Goal: Download file/media

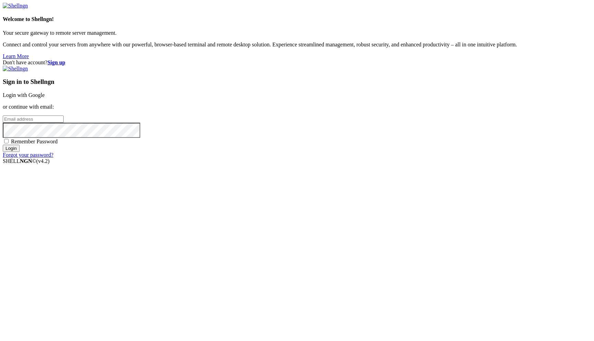
click at [45, 98] on link "Login with Google" at bounding box center [24, 95] width 42 height 6
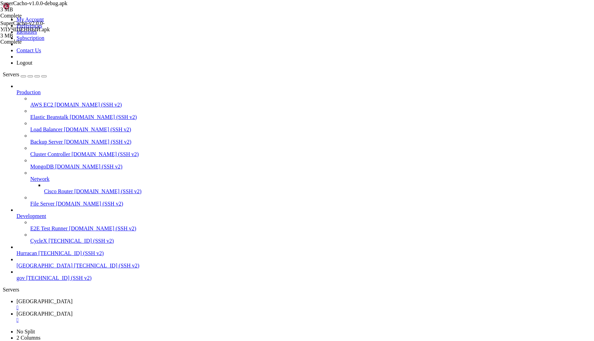
click at [141, 311] on link "bolivia " at bounding box center [304, 317] width 575 height 12
type input "/home/admin/SuperCacho"
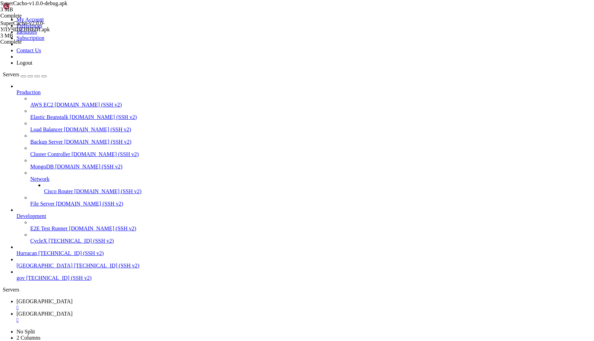
drag, startPoint x: 178, startPoint y: 23, endPoint x: 96, endPoint y: 22, distance: 82.2
click at [73, 299] on span "[GEOGRAPHIC_DATA]" at bounding box center [45, 302] width 56 height 6
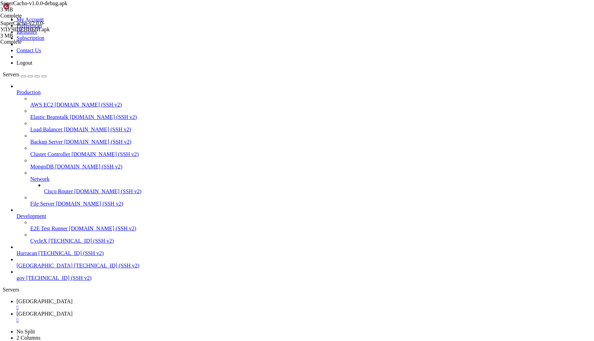
scroll to position [972, 0]
click at [147, 311] on link "bolivia " at bounding box center [304, 317] width 575 height 12
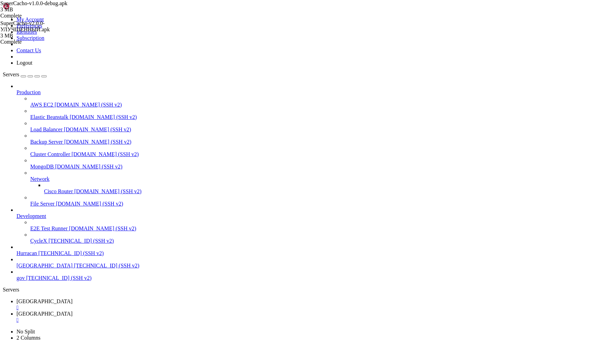
click at [106, 299] on link "bolivia " at bounding box center [304, 305] width 575 height 12
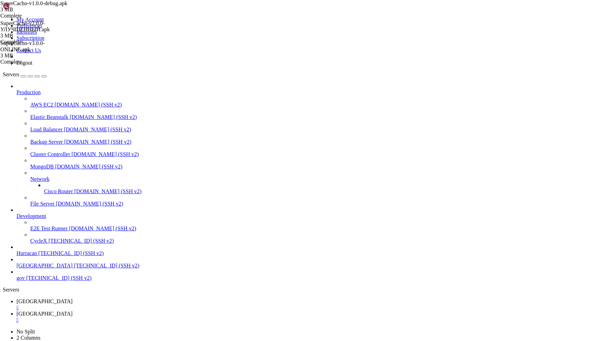
click at [140, 311] on link "bolivia " at bounding box center [304, 317] width 575 height 12
click at [94, 299] on link "bolivia " at bounding box center [304, 305] width 575 height 12
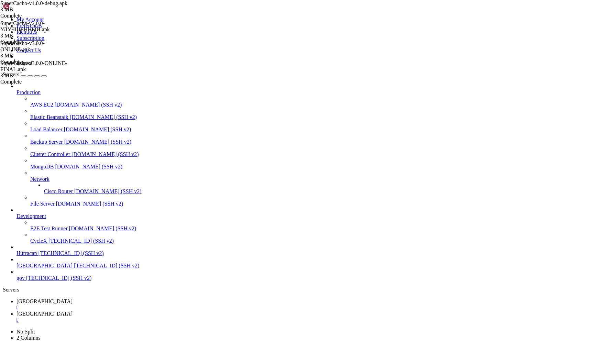
scroll to position [6608, 0]
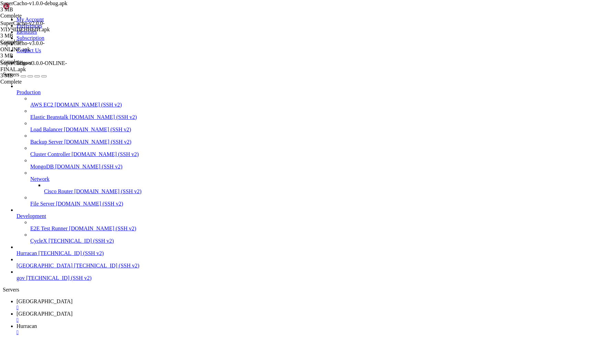
type input "/home/admin/shops/9231f65d"
click at [576, 141] on div "shop_bot.py 563 KB Complete shop_9231f65d.db 0 Bytes / 288 KB shop_9231f65d.db …" at bounding box center [297, 170] width 594 height 341
click at [566, 73] on div "shop_bot.py 563 KB Complete shop_9231f65d.db 288 KB Complete" at bounding box center [297, 170] width 594 height 341
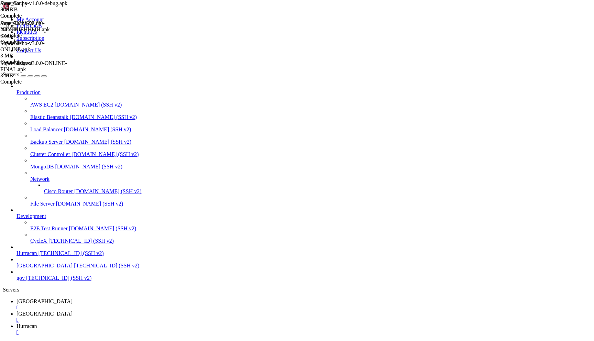
click at [565, 73] on div "shop_bot.py 563 KB Complete shop_9231f65d.db 288 KB Complete" at bounding box center [297, 170] width 594 height 341
click at [552, 95] on div "shop_bot.py 563 KB Complete shop_9231f65d.db 288 KB Complete" at bounding box center [297, 170] width 594 height 341
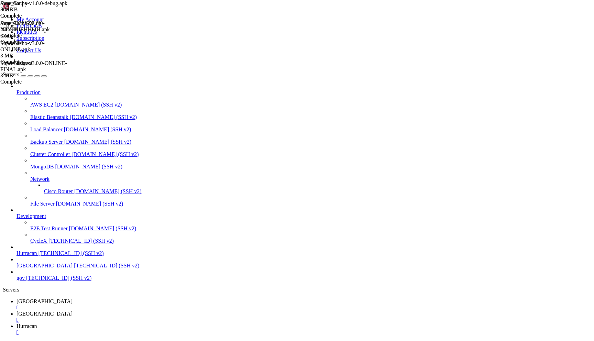
scroll to position [6682, 0]
click at [73, 299] on span "[GEOGRAPHIC_DATA]" at bounding box center [45, 302] width 56 height 6
click at [141, 311] on link "bolivia " at bounding box center [304, 317] width 575 height 12
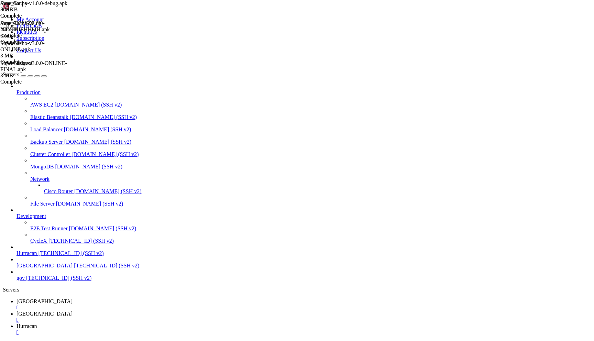
scroll to position [21, 0]
click at [17, 299] on icon at bounding box center [17, 302] width 0 height 6
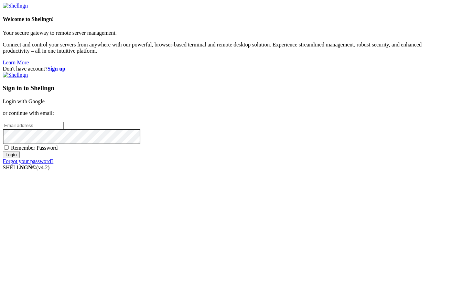
click at [45, 104] on link "Login with Google" at bounding box center [24, 101] width 42 height 6
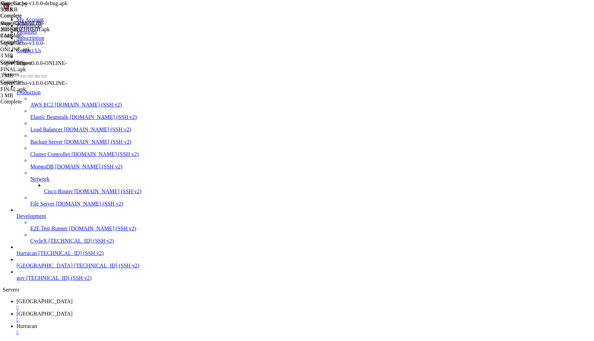
scroll to position [7739, 0]
click at [73, 311] on span "[GEOGRAPHIC_DATA]" at bounding box center [45, 314] width 56 height 6
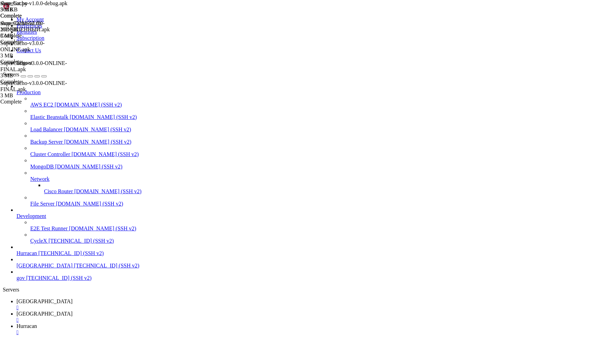
click at [106, 299] on link "bolivia " at bounding box center [304, 305] width 575 height 12
click at [73, 311] on span "[GEOGRAPHIC_DATA]" at bounding box center [45, 314] width 56 height 6
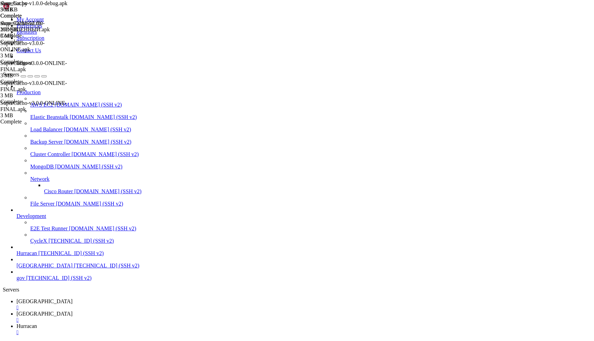
scroll to position [21, 0]
click at [73, 299] on span "[GEOGRAPHIC_DATA]" at bounding box center [45, 302] width 56 height 6
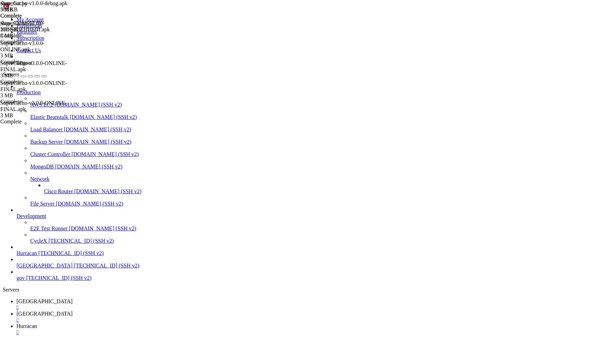
click at [73, 311] on span "[GEOGRAPHIC_DATA]" at bounding box center [45, 314] width 56 height 6
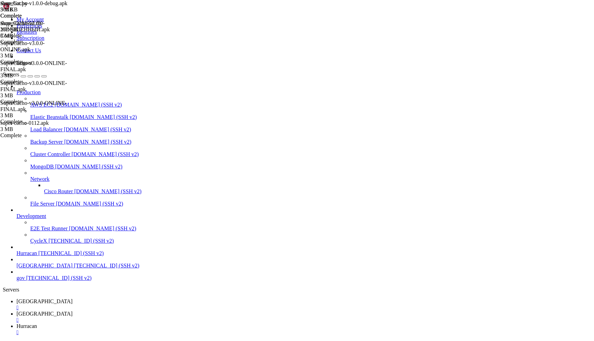
click at [73, 299] on span "[GEOGRAPHIC_DATA]" at bounding box center [45, 302] width 56 height 6
click at [73, 311] on span "[GEOGRAPHIC_DATA]" at bounding box center [45, 314] width 56 height 6
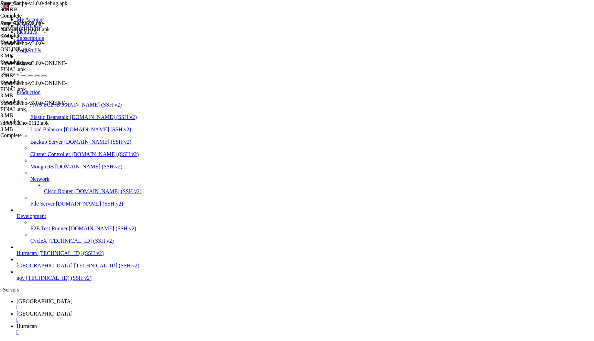
click at [73, 299] on span "[GEOGRAPHIC_DATA]" at bounding box center [45, 302] width 56 height 6
drag, startPoint x: 191, startPoint y: 662, endPoint x: 166, endPoint y: 663, distance: 24.8
drag, startPoint x: 64, startPoint y: 663, endPoint x: 186, endPoint y: 664, distance: 122.1
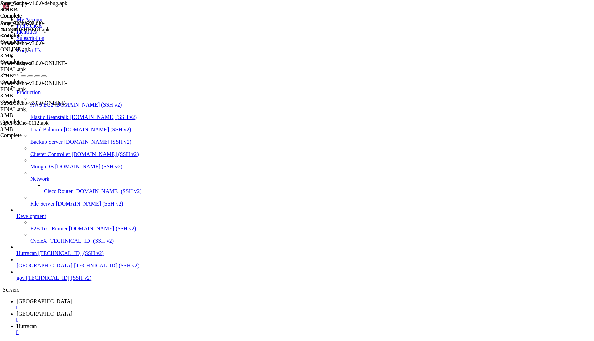
click at [73, 311] on span "[GEOGRAPHIC_DATA]" at bounding box center [45, 314] width 56 height 6
click at [73, 299] on span "[GEOGRAPHIC_DATA]" at bounding box center [45, 302] width 56 height 6
click at [73, 311] on span "[GEOGRAPHIC_DATA]" at bounding box center [45, 314] width 56 height 6
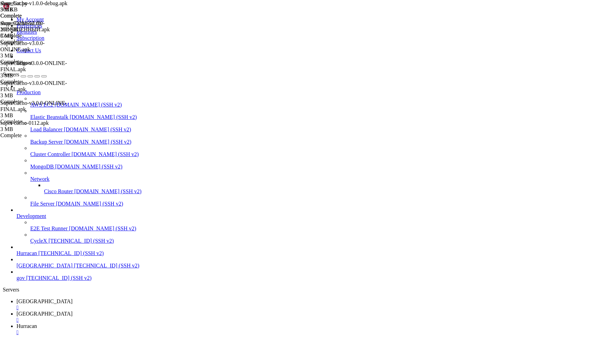
scroll to position [52, 0]
type input "/home/admin"
click at [246, 341] on div "" at bounding box center [304, 345] width 575 height 6
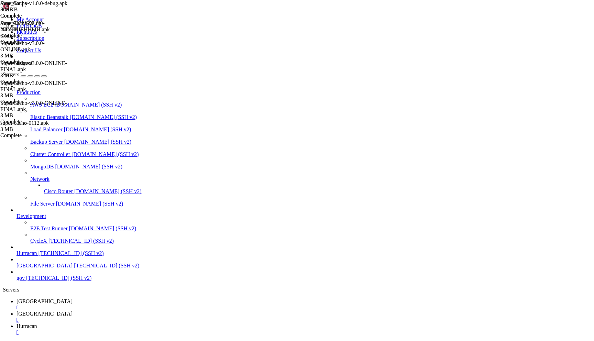
type input "/home/admin/SuperCacho"
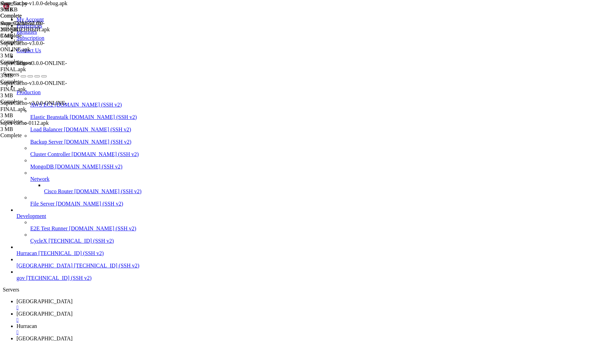
scroll to position [68, 0]
click at [37, 323] on span "Hurracan" at bounding box center [27, 326] width 21 height 6
click at [141, 311] on link "bolivia " at bounding box center [304, 317] width 575 height 12
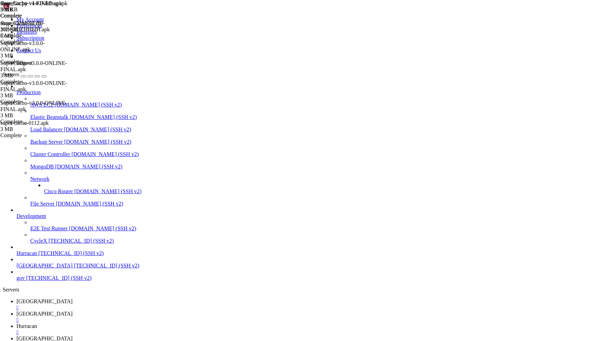
click at [73, 299] on span "[GEOGRAPHIC_DATA]" at bounding box center [45, 302] width 56 height 6
click at [37, 323] on span "Hurracan" at bounding box center [27, 326] width 21 height 6
click at [203, 330] on div "" at bounding box center [304, 333] width 575 height 6
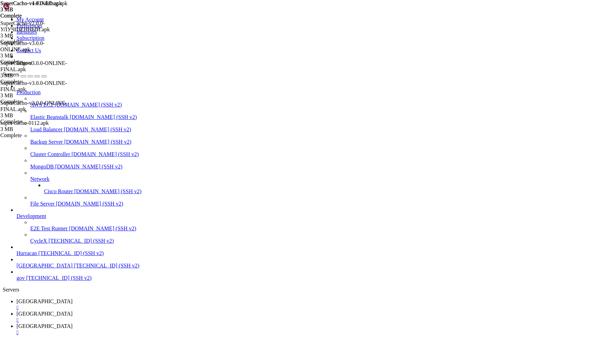
scroll to position [99, 0]
click at [73, 299] on span "[GEOGRAPHIC_DATA]" at bounding box center [45, 302] width 56 height 6
click at [134, 311] on link "bolivia " at bounding box center [304, 317] width 575 height 12
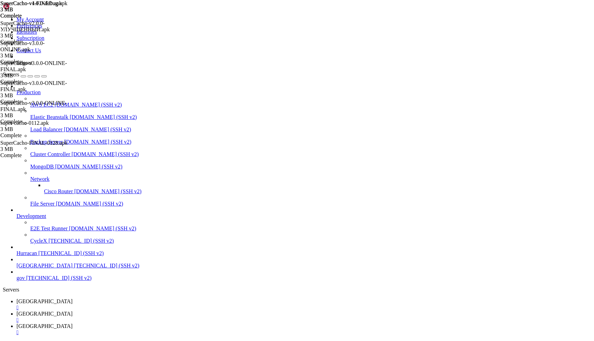
click at [17, 299] on icon at bounding box center [17, 302] width 0 height 6
click at [73, 311] on span "[GEOGRAPHIC_DATA]" at bounding box center [45, 314] width 56 height 6
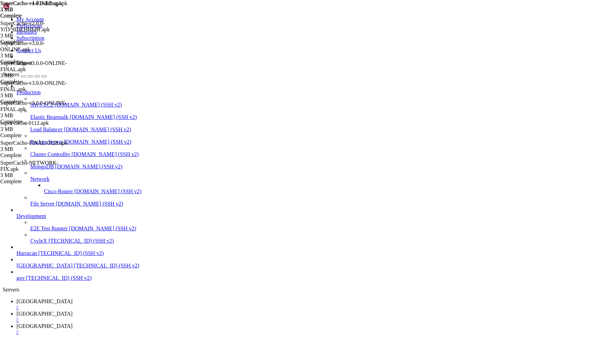
scroll to position [114, 0]
click at [73, 299] on span "[GEOGRAPHIC_DATA]" at bounding box center [45, 302] width 56 height 6
click at [73, 311] on span "[GEOGRAPHIC_DATA]" at bounding box center [45, 314] width 56 height 6
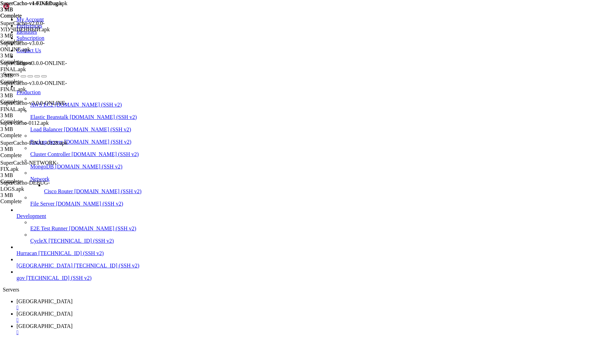
drag, startPoint x: 550, startPoint y: 216, endPoint x: 531, endPoint y: 217, distance: 18.9
click at [50, 192] on span "SuperCacho-DEBUG-LOGS.apk" at bounding box center [25, 186] width 50 height 12
click at [73, 323] on span "[GEOGRAPHIC_DATA]" at bounding box center [45, 326] width 56 height 6
click at [73, 299] on span "[GEOGRAPHIC_DATA]" at bounding box center [45, 302] width 56 height 6
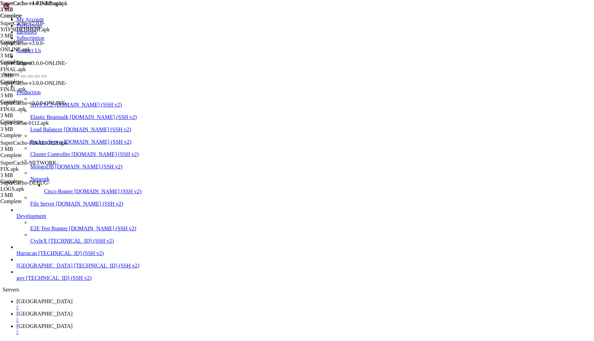
scroll to position [16844, 0]
click at [73, 311] on span "[GEOGRAPHIC_DATA]" at bounding box center [45, 314] width 56 height 6
click at [73, 299] on span "[GEOGRAPHIC_DATA]" at bounding box center [45, 302] width 56 height 6
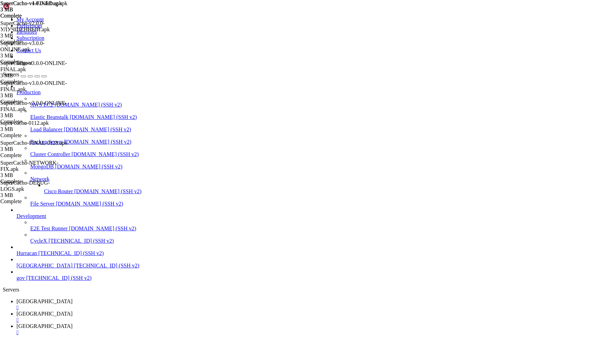
click at [141, 311] on link "bolivia " at bounding box center [304, 317] width 575 height 12
click at [105, 299] on link "bolivia " at bounding box center [304, 305] width 575 height 12
click at [148, 311] on link "bolivia " at bounding box center [304, 317] width 575 height 12
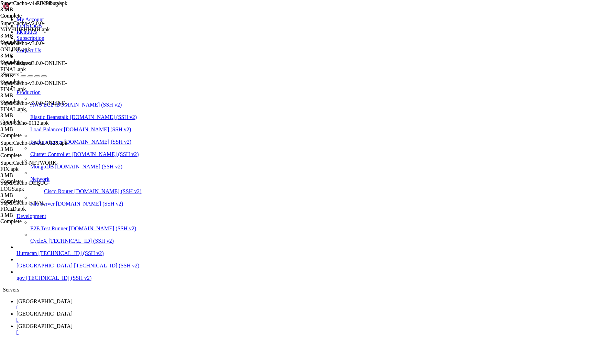
click at [100, 299] on link "bolivia " at bounding box center [304, 305] width 575 height 12
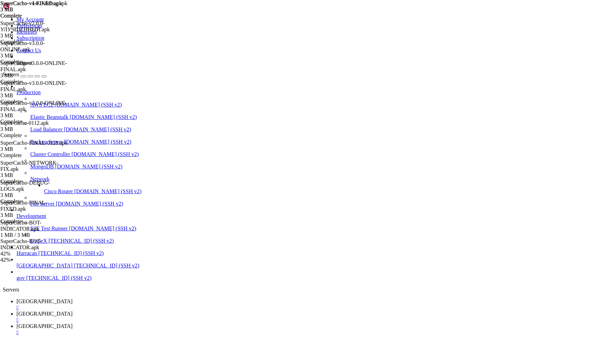
click at [141, 311] on link "bolivia " at bounding box center [304, 317] width 575 height 12
click at [104, 299] on link "bolivia " at bounding box center [304, 305] width 575 height 12
click at [73, 311] on span "[GEOGRAPHIC_DATA]" at bounding box center [45, 314] width 56 height 6
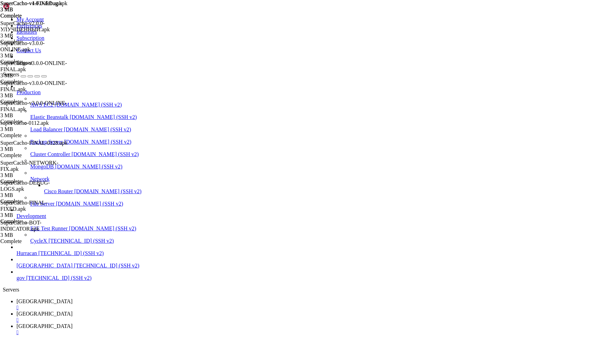
scroll to position [176, 0]
click at [73, 299] on span "[GEOGRAPHIC_DATA]" at bounding box center [45, 302] width 56 height 6
click at [73, 311] on span "[GEOGRAPHIC_DATA]" at bounding box center [45, 314] width 56 height 6
click at [102, 299] on link "bolivia " at bounding box center [304, 305] width 575 height 12
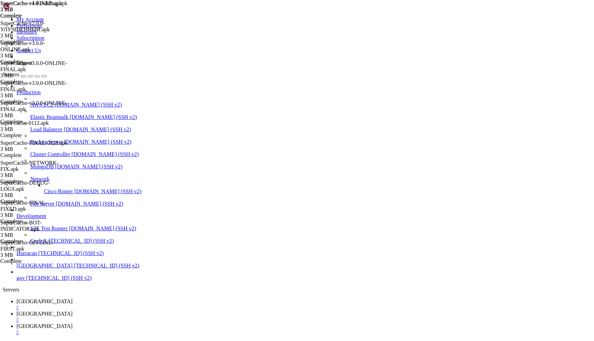
scroll to position [19144, 0]
click at [73, 311] on span "[GEOGRAPHIC_DATA]" at bounding box center [45, 314] width 56 height 6
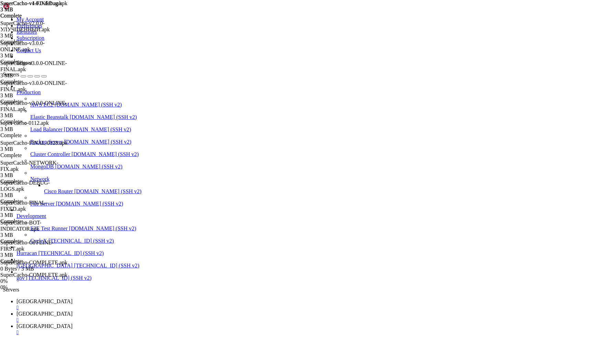
click at [73, 299] on span "[GEOGRAPHIC_DATA]" at bounding box center [45, 302] width 56 height 6
click at [73, 311] on span "[GEOGRAPHIC_DATA]" at bounding box center [45, 314] width 56 height 6
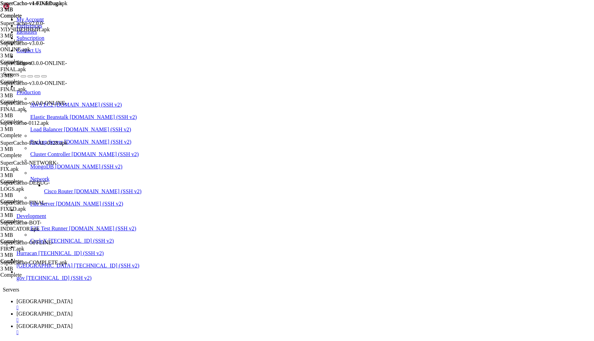
scroll to position [696, 0]
click at [73, 299] on span "[GEOGRAPHIC_DATA]" at bounding box center [45, 302] width 56 height 6
click at [73, 311] on span "[GEOGRAPHIC_DATA]" at bounding box center [45, 314] width 56 height 6
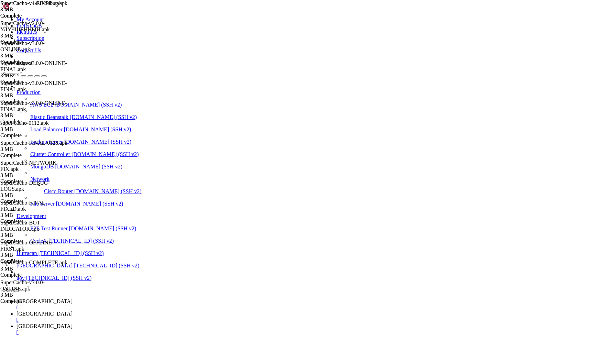
click at [96, 299] on link "bolivia " at bounding box center [304, 305] width 575 height 12
click at [73, 311] on span "[GEOGRAPHIC_DATA]" at bounding box center [45, 314] width 56 height 6
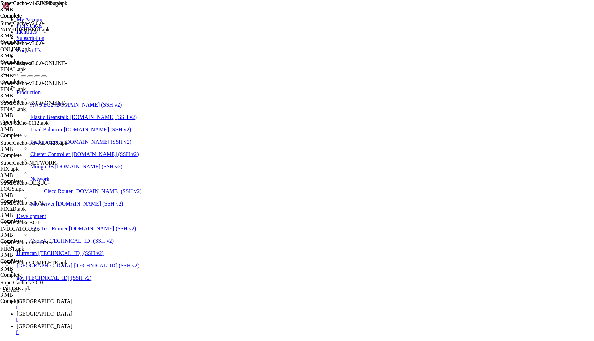
click at [73, 299] on span "[GEOGRAPHIC_DATA]" at bounding box center [45, 302] width 56 height 6
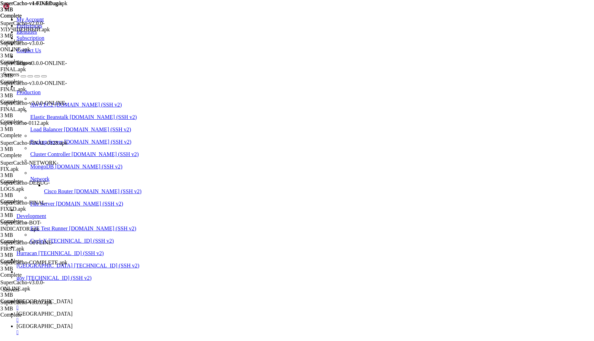
drag, startPoint x: 164, startPoint y: 643, endPoint x: 28, endPoint y: 643, distance: 135.5
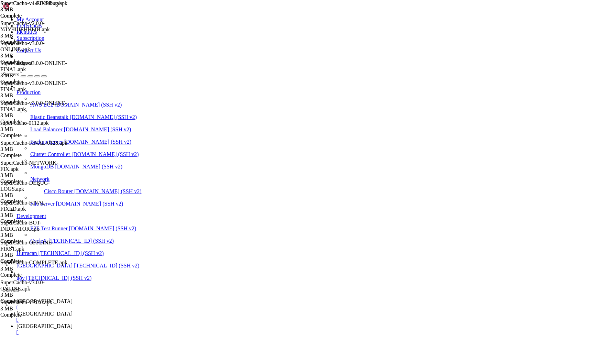
click at [73, 311] on span "[GEOGRAPHIC_DATA]" at bounding box center [45, 314] width 56 height 6
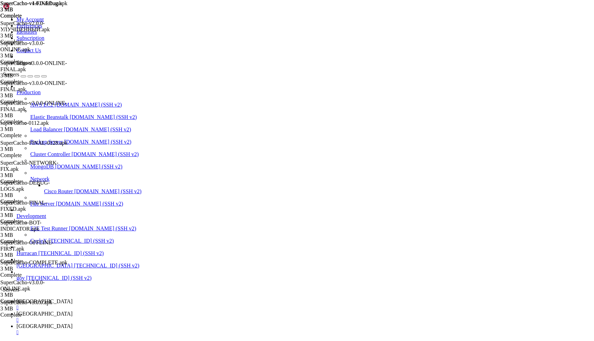
click at [73, 299] on span "[GEOGRAPHIC_DATA]" at bounding box center [45, 302] width 56 height 6
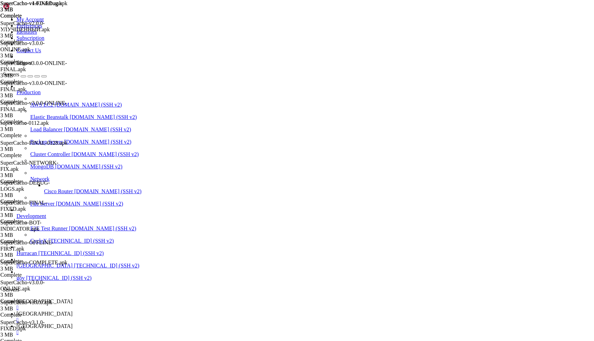
scroll to position [2433, 0]
click at [142, 311] on link "bolivia " at bounding box center [304, 317] width 575 height 12
click at [17, 299] on icon at bounding box center [17, 302] width 0 height 6
click at [17, 311] on icon at bounding box center [17, 314] width 0 height 6
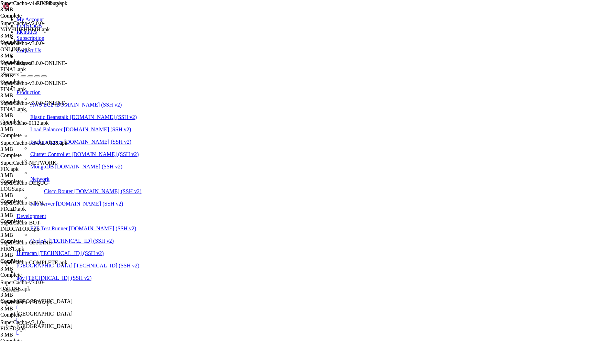
scroll to position [0, 0]
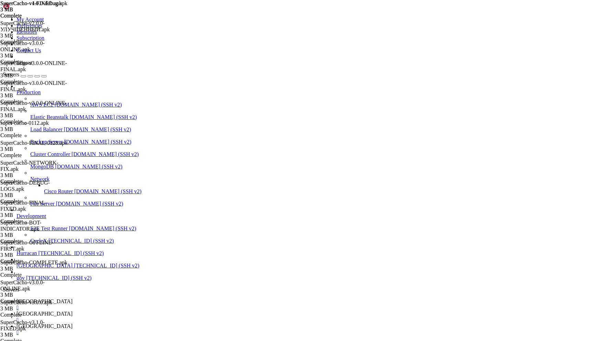
type input "/home/admin/SuperCacho"
click at [102, 299] on link "bolivia " at bounding box center [304, 305] width 575 height 12
